Goal: Find specific page/section: Find specific page/section

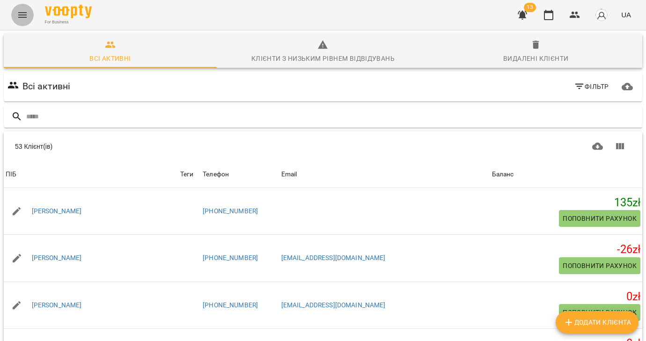
click at [27, 19] on icon "Menu" at bounding box center [22, 14] width 11 height 11
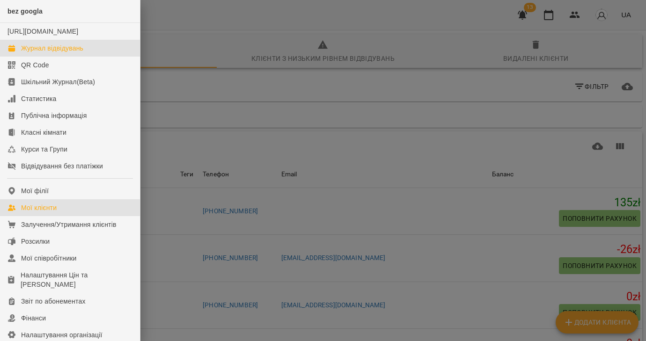
drag, startPoint x: 51, startPoint y: 60, endPoint x: 193, endPoint y: 75, distance: 143.1
click at [51, 53] on div "Журнал відвідувань" at bounding box center [52, 48] width 62 height 9
